Goal: Entertainment & Leisure: Consume media (video, audio)

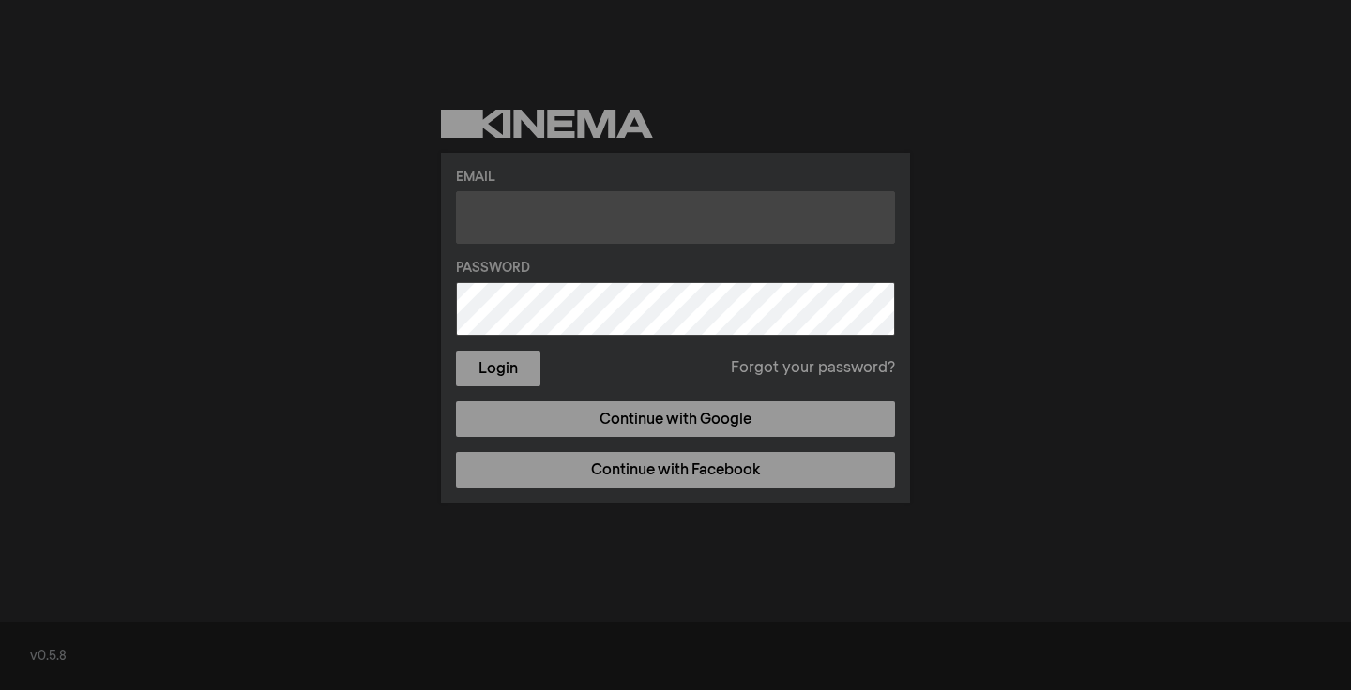
click at [590, 238] on input "text" at bounding box center [675, 217] width 439 height 53
click at [598, 219] on input "text" at bounding box center [675, 217] width 439 height 53
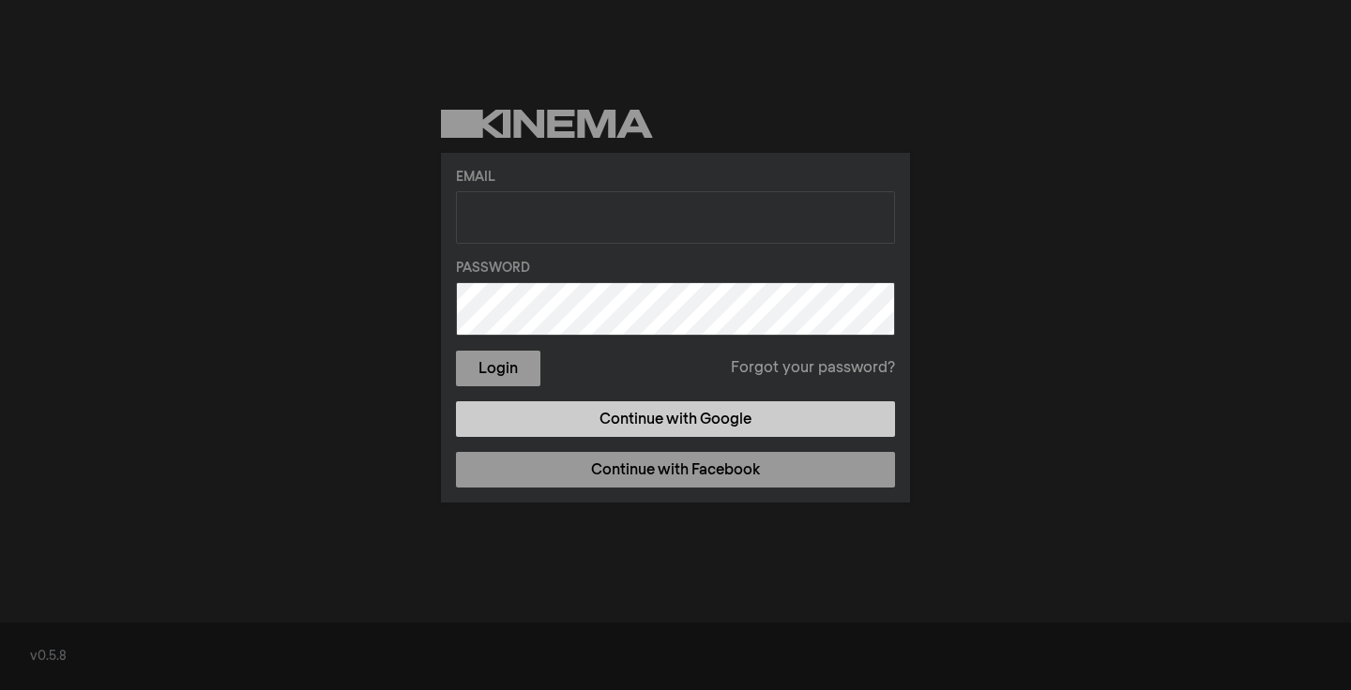
click at [627, 426] on link "Continue with Google" at bounding box center [675, 419] width 439 height 36
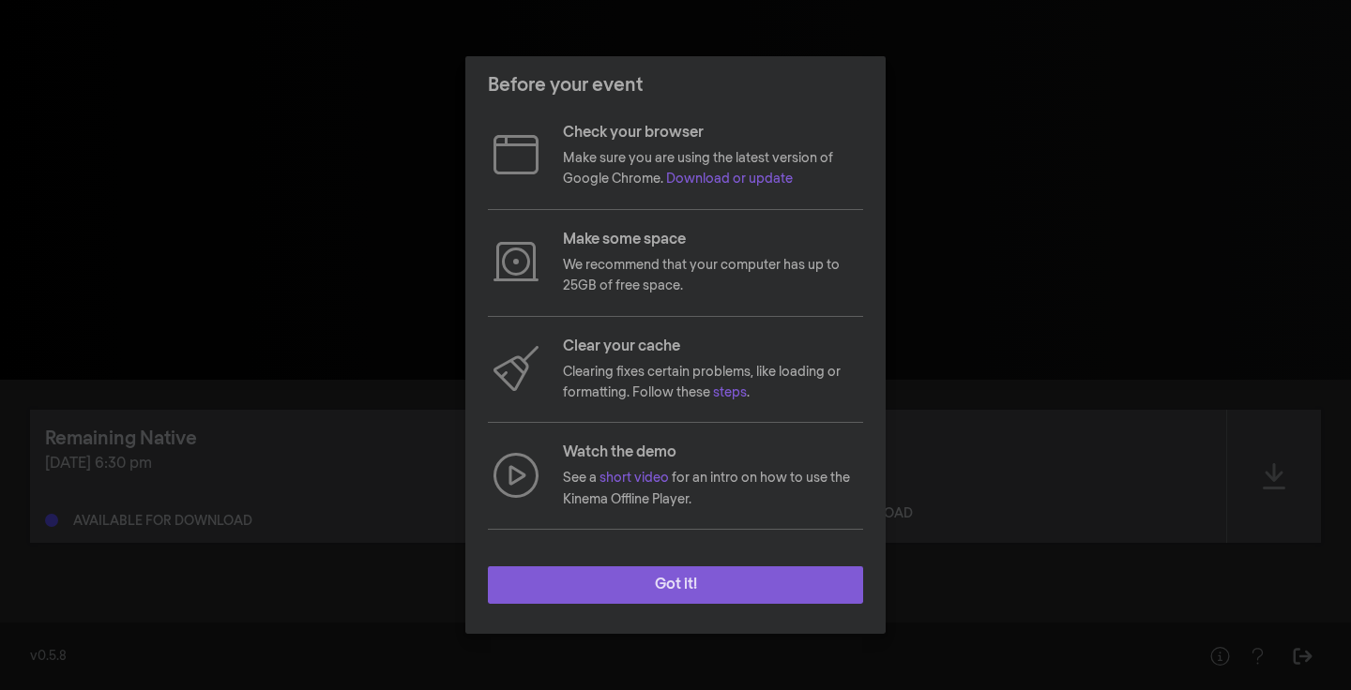
click at [670, 596] on button "Got it!" at bounding box center [675, 585] width 375 height 38
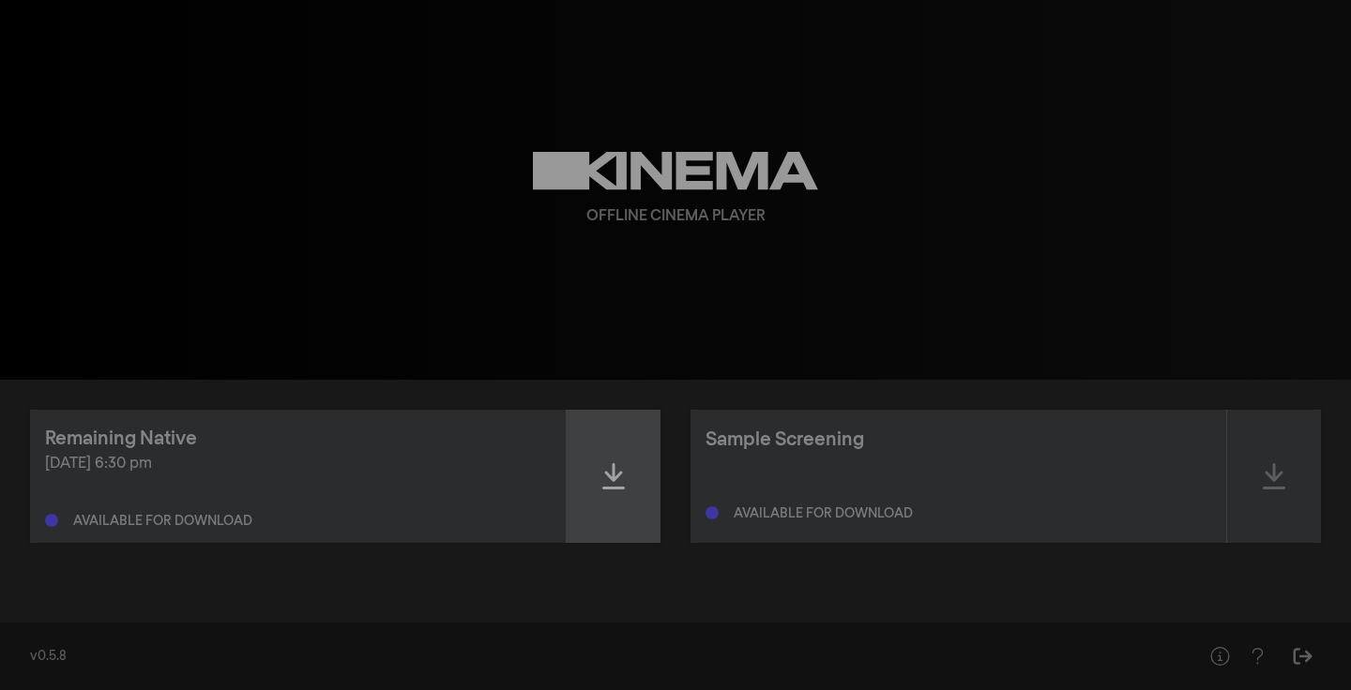
click at [624, 491] on div at bounding box center [613, 476] width 94 height 133
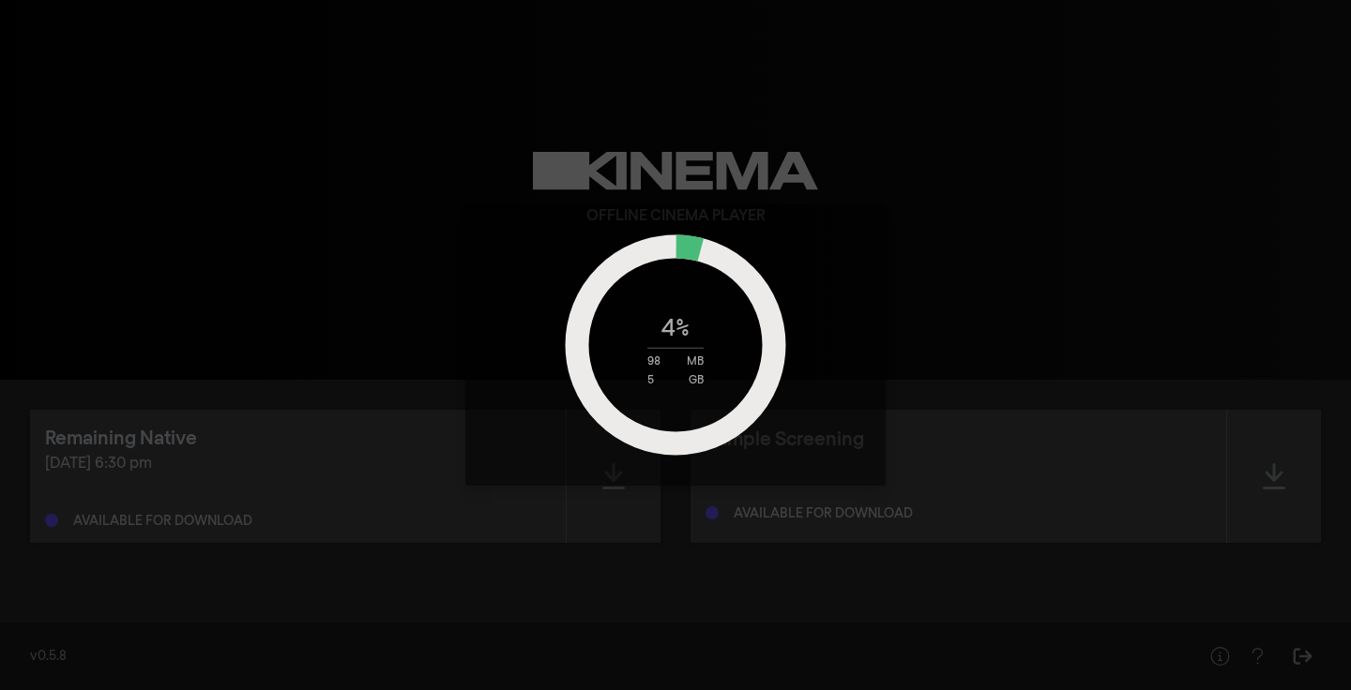
click at [1039, 261] on div "4 % 98 MB 5 GB" at bounding box center [675, 345] width 1351 height 690
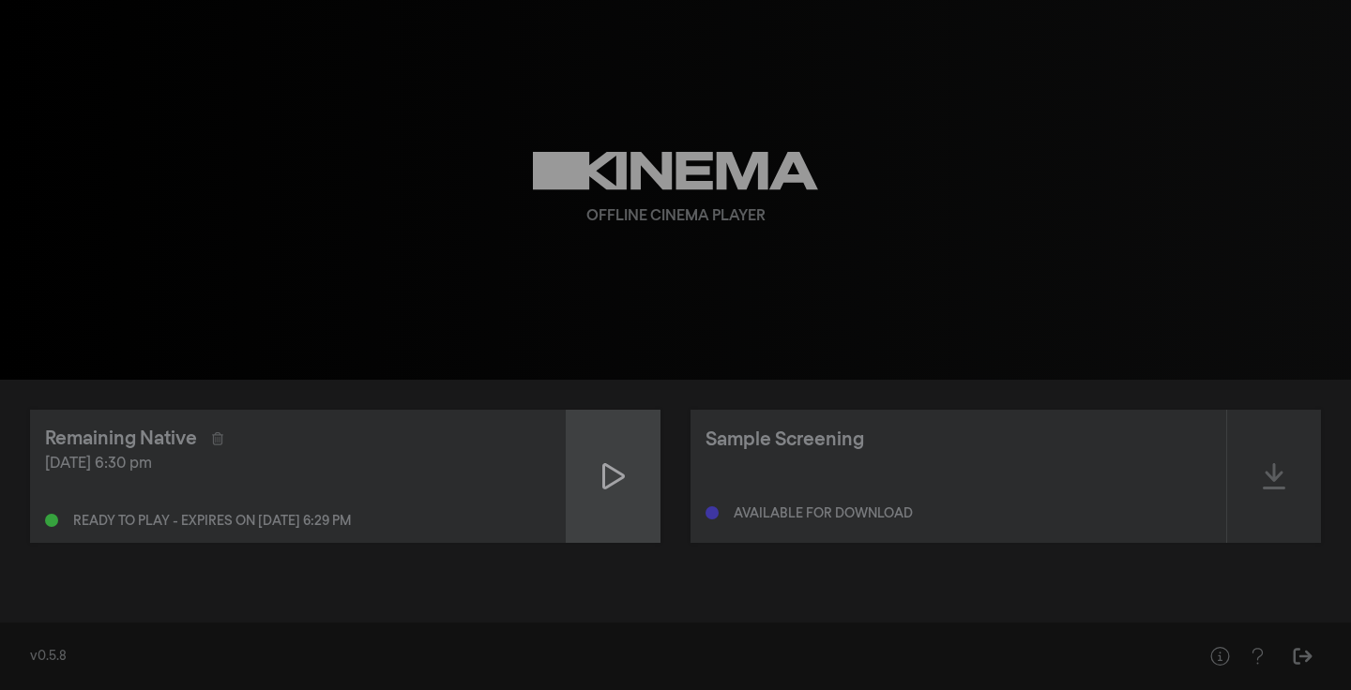
click at [613, 488] on icon at bounding box center [613, 476] width 23 height 30
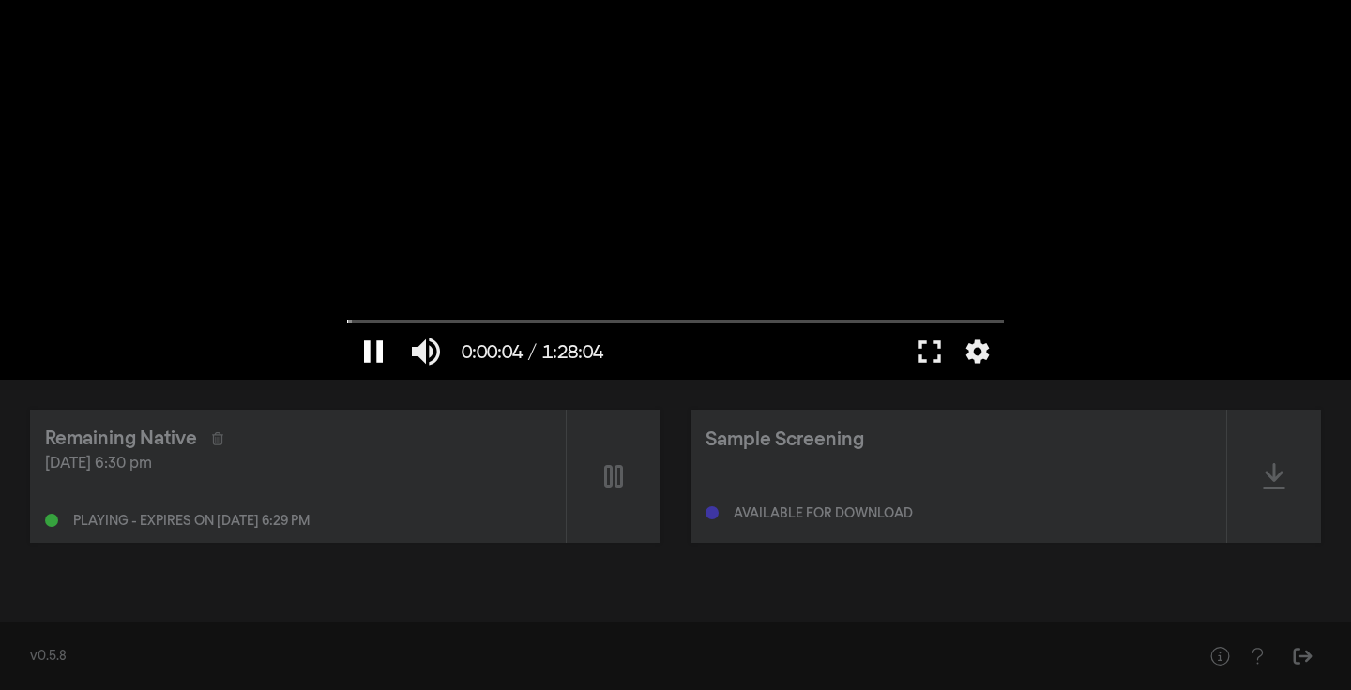
click at [375, 365] on button "pause" at bounding box center [373, 352] width 53 height 56
click at [931, 357] on button "fullscreen" at bounding box center [929, 352] width 53 height 56
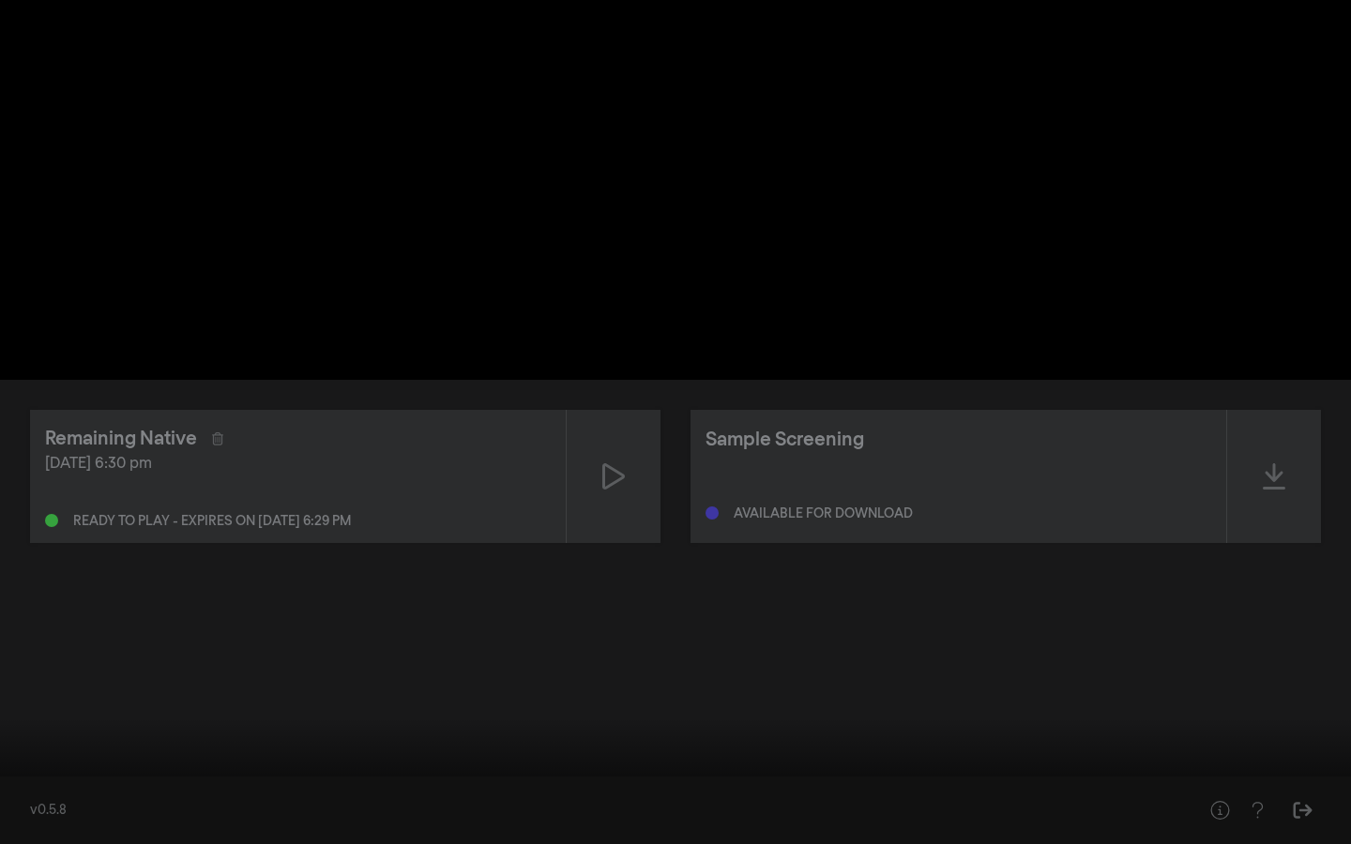
click at [29, 689] on button "play_arrow" at bounding box center [35, 816] width 53 height 56
click at [78, 689] on input "Seek" at bounding box center [675, 784] width 1332 height 11
click at [124, 689] on input "Seek" at bounding box center [675, 784] width 1332 height 11
click at [1262, 689] on button "fullscreen_exit" at bounding box center [1267, 816] width 53 height 56
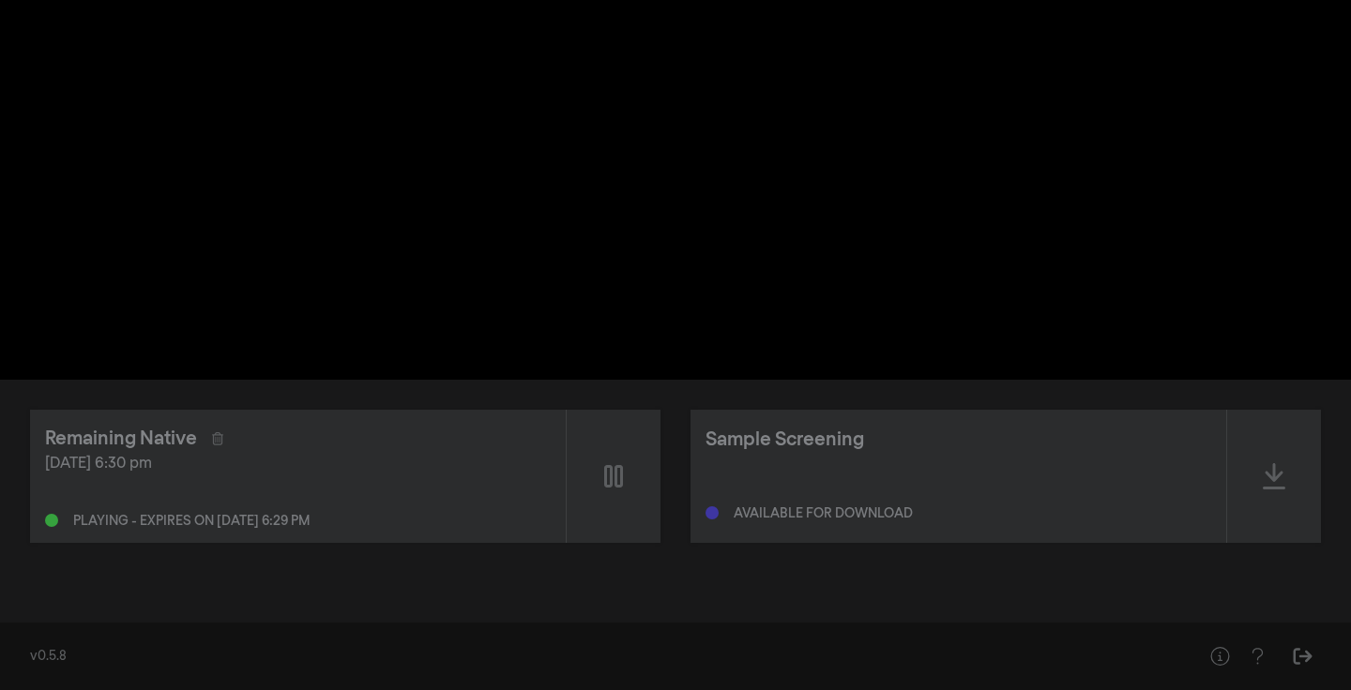
click at [119, 261] on div "pause 0:07:21 / 1:28:04 volume_up fullscreen settings closed_caption Captions O…" at bounding box center [675, 190] width 1351 height 380
click at [616, 477] on icon at bounding box center [613, 476] width 19 height 23
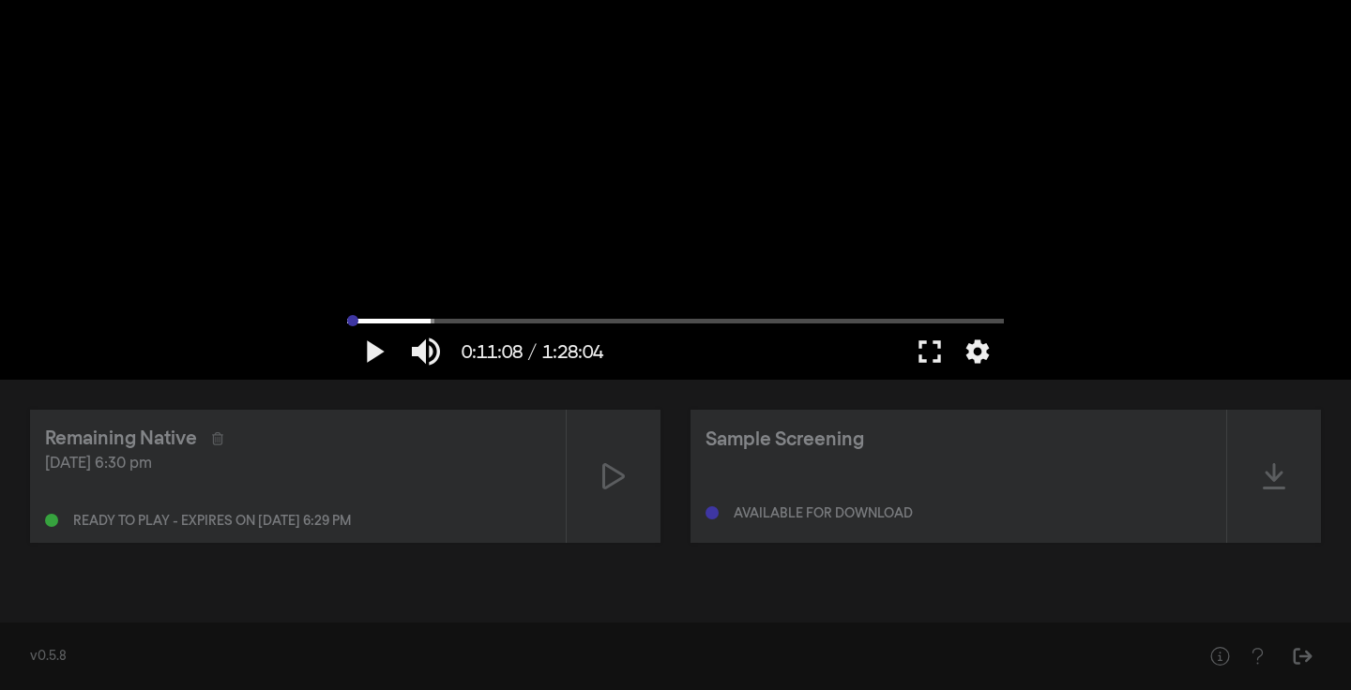
click at [348, 322] on input "Seek" at bounding box center [675, 320] width 657 height 11
type input "0.083416"
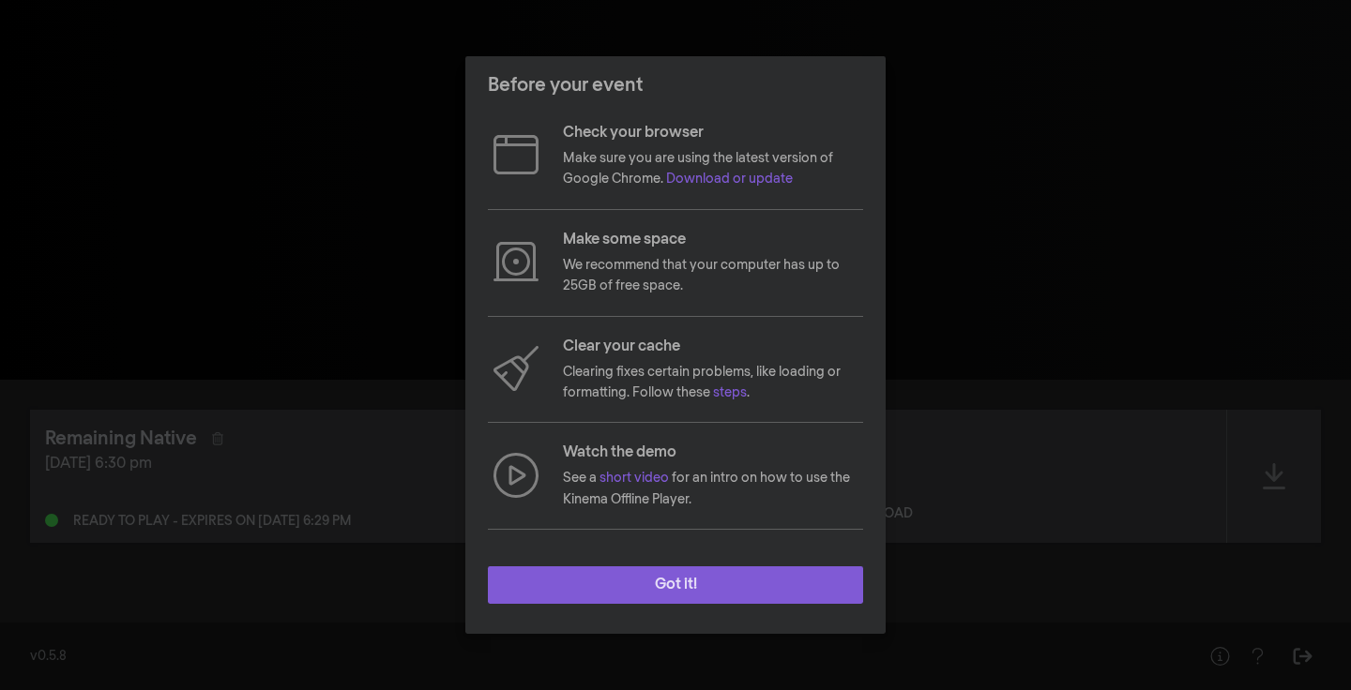
click at [645, 584] on button "Got it!" at bounding box center [675, 585] width 375 height 38
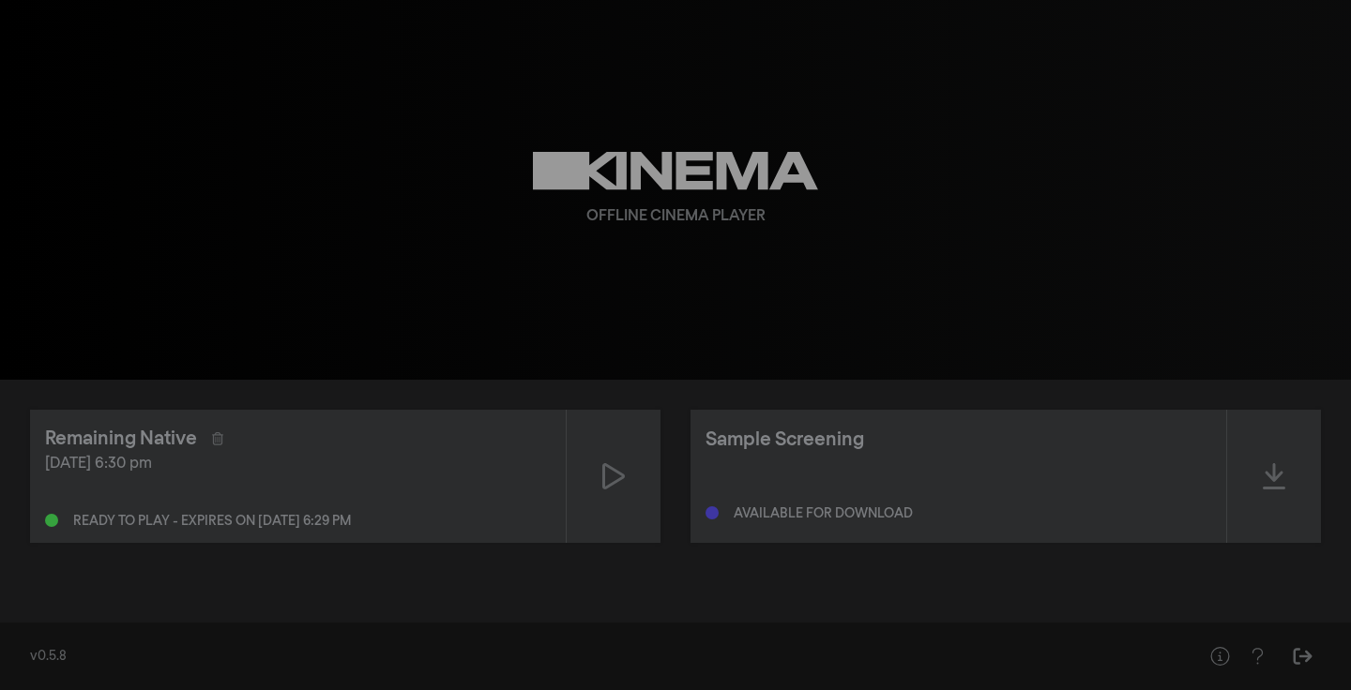
click at [626, 168] on icon at bounding box center [676, 171] width 286 height 38
